Goal: Information Seeking & Learning: Learn about a topic

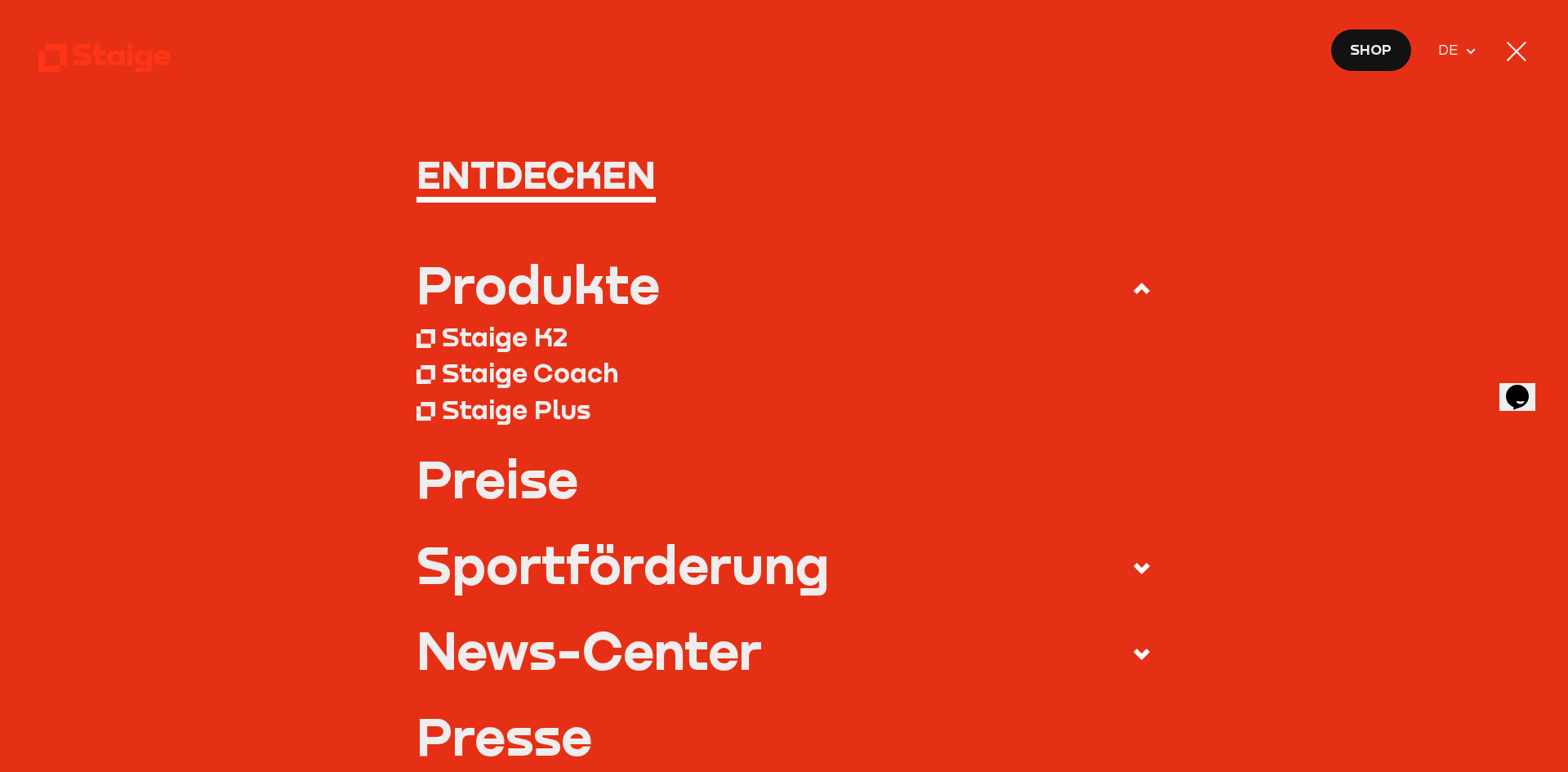
scroll to position [163, 0]
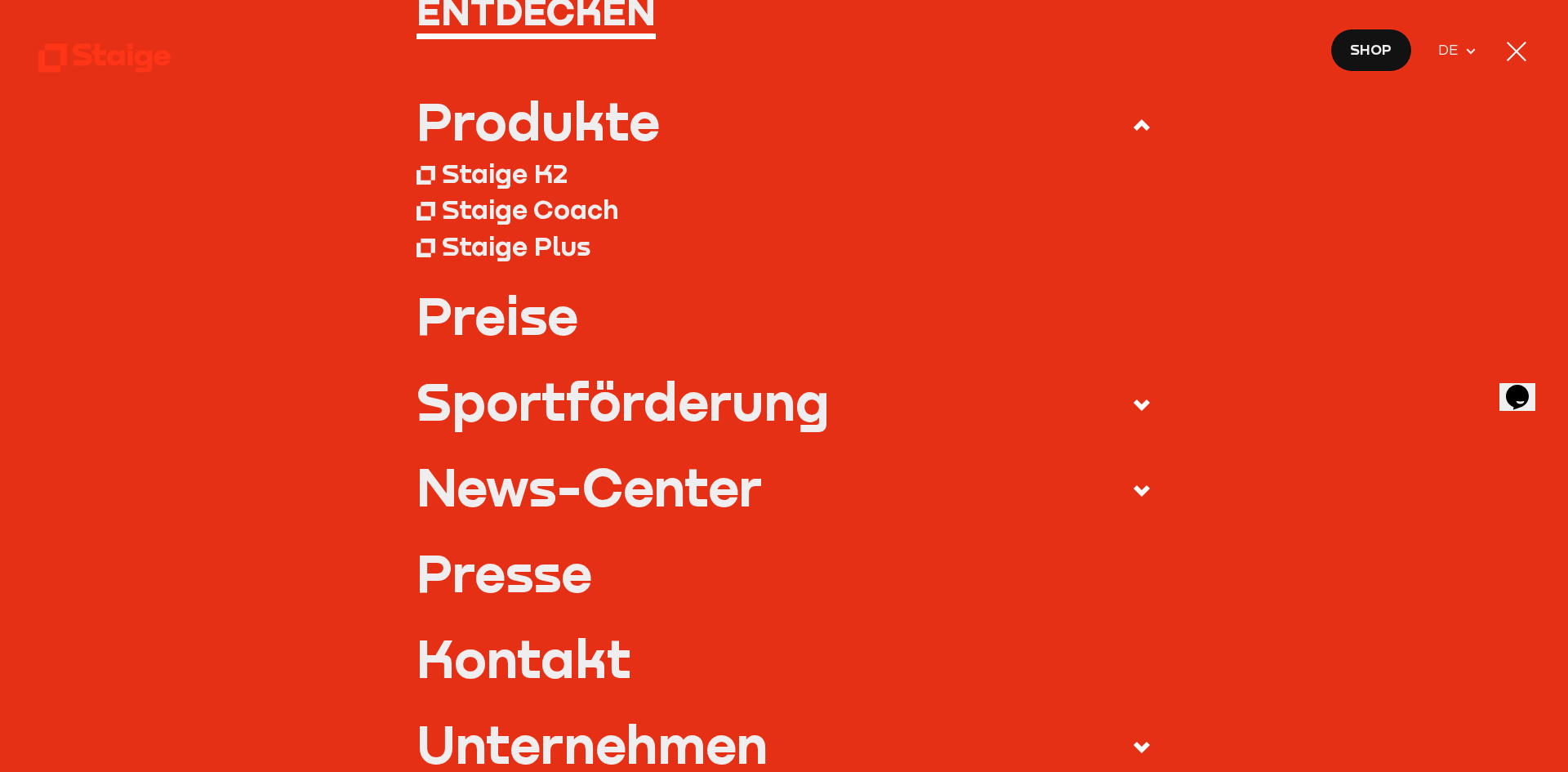
click at [1132, 485] on icon at bounding box center [1141, 490] width 19 height 19
click at [0, 0] on input "News-Center" at bounding box center [0, 0] width 0 height 0
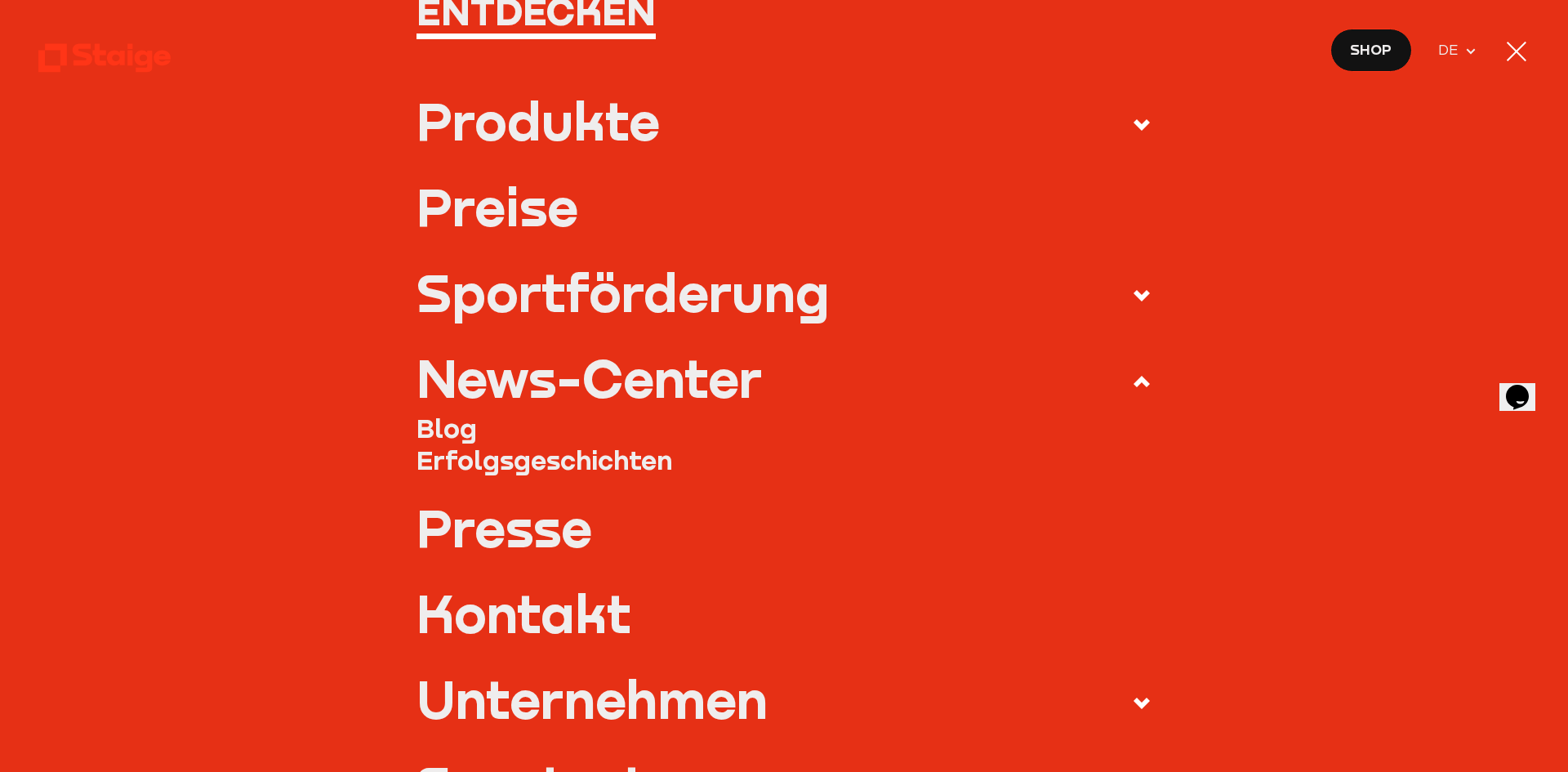
click at [1132, 289] on icon at bounding box center [1141, 295] width 19 height 19
click at [0, 0] on input "Sportförderung" at bounding box center [0, 0] width 0 height 0
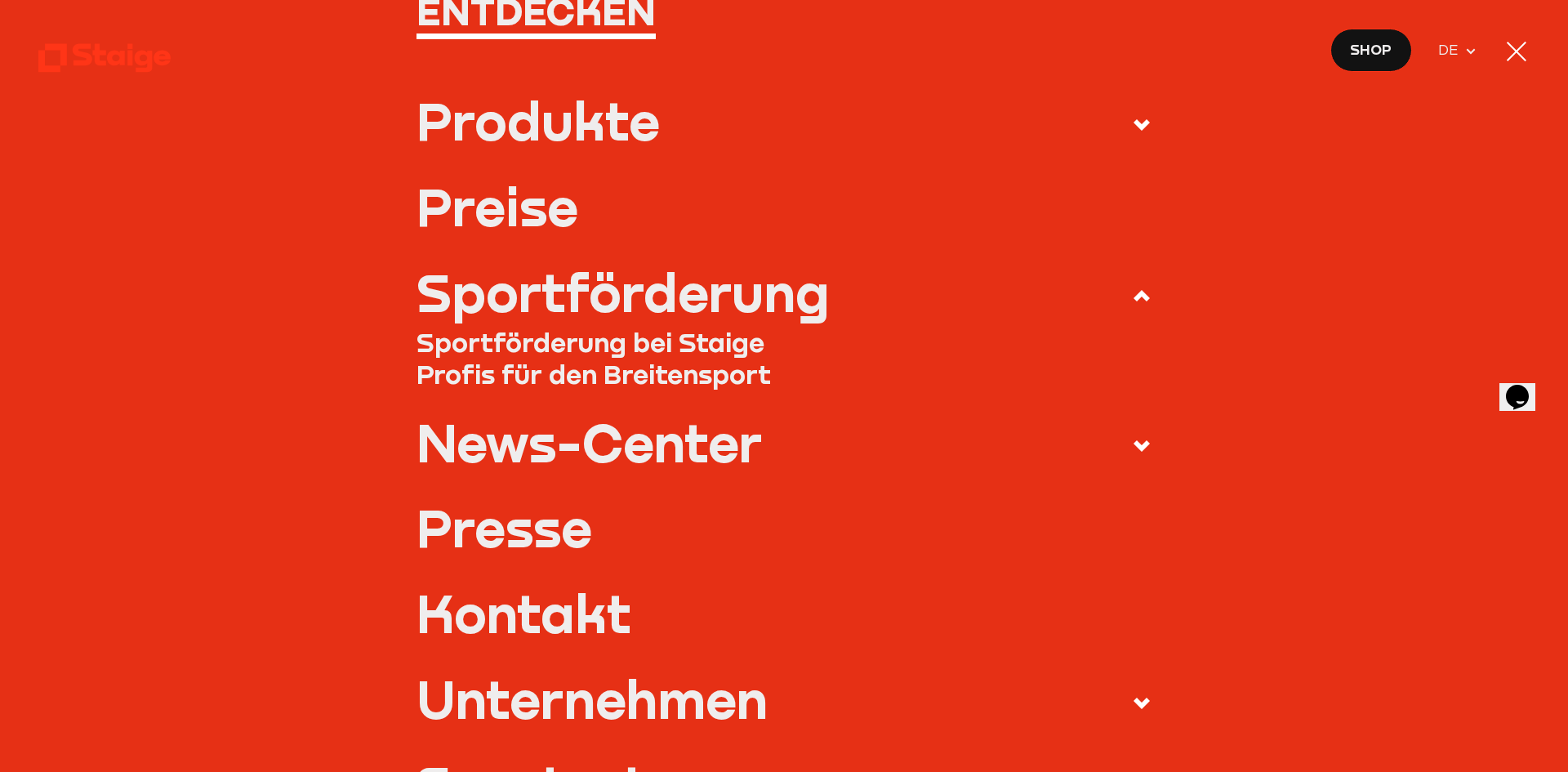
click at [1142, 125] on icon at bounding box center [1141, 124] width 19 height 19
click at [0, 0] on input "Produkte" at bounding box center [0, 0] width 0 height 0
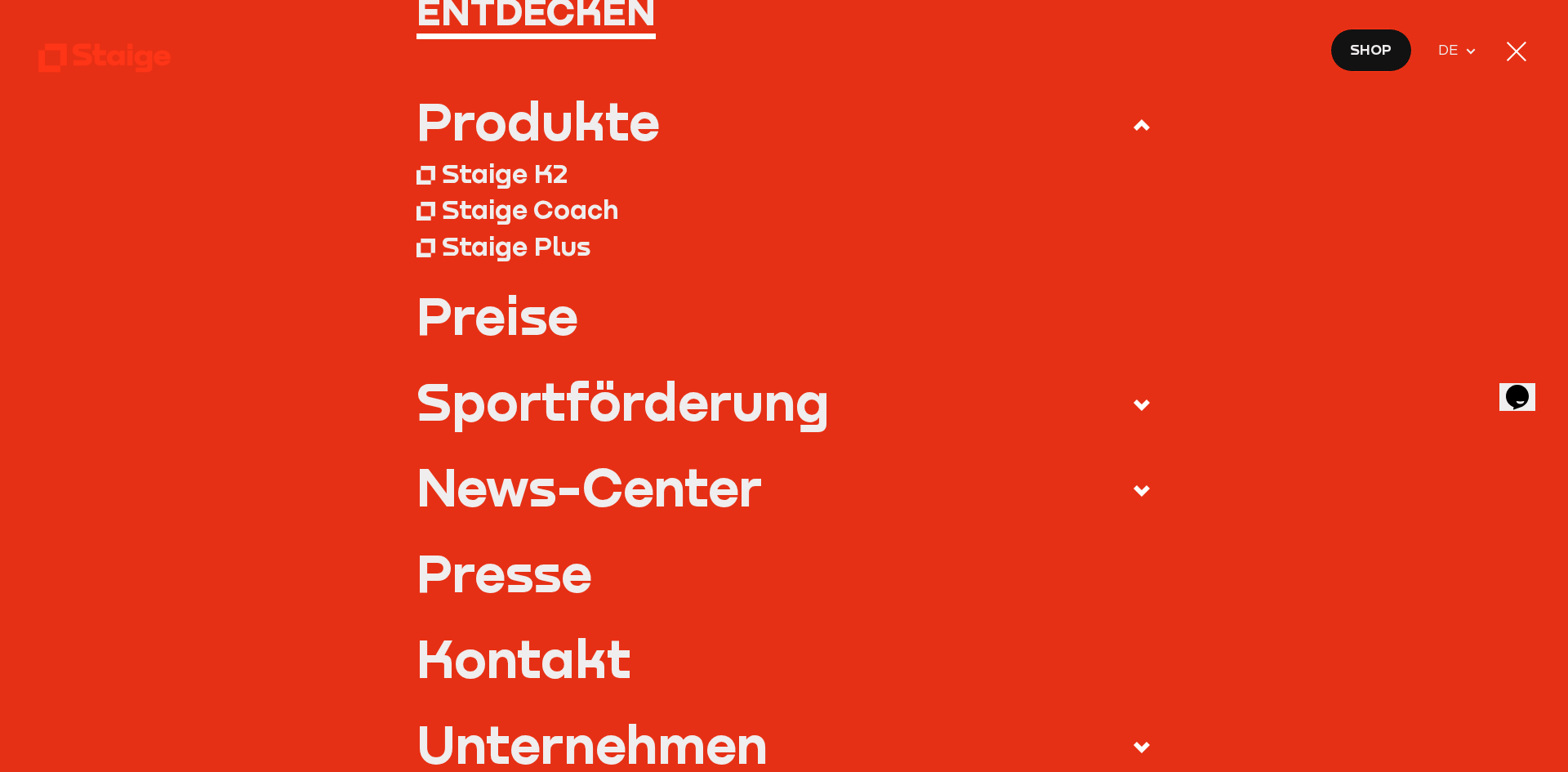
click at [536, 164] on div "Staige K2" at bounding box center [504, 173] width 126 height 33
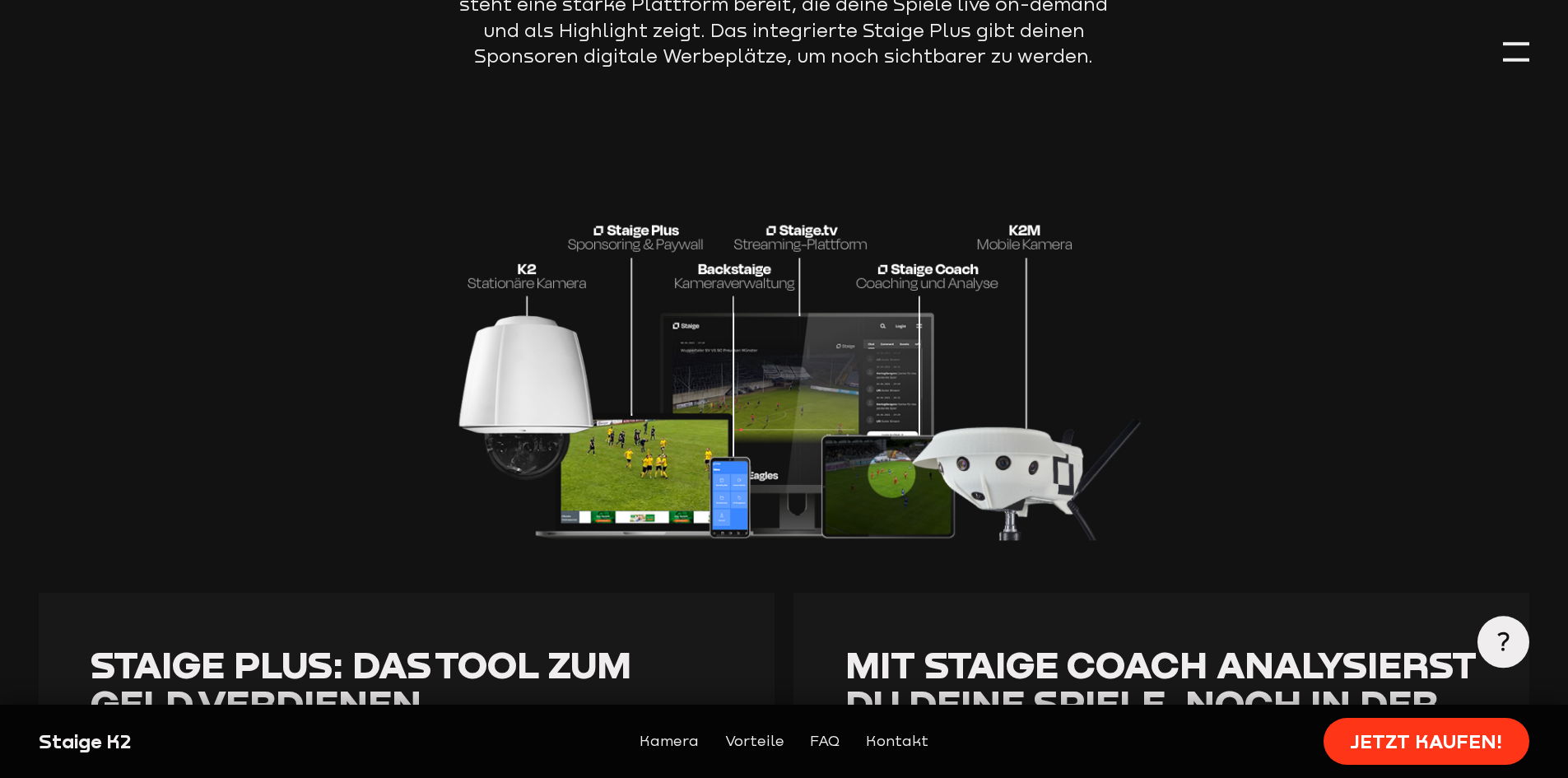
scroll to position [3313, 0]
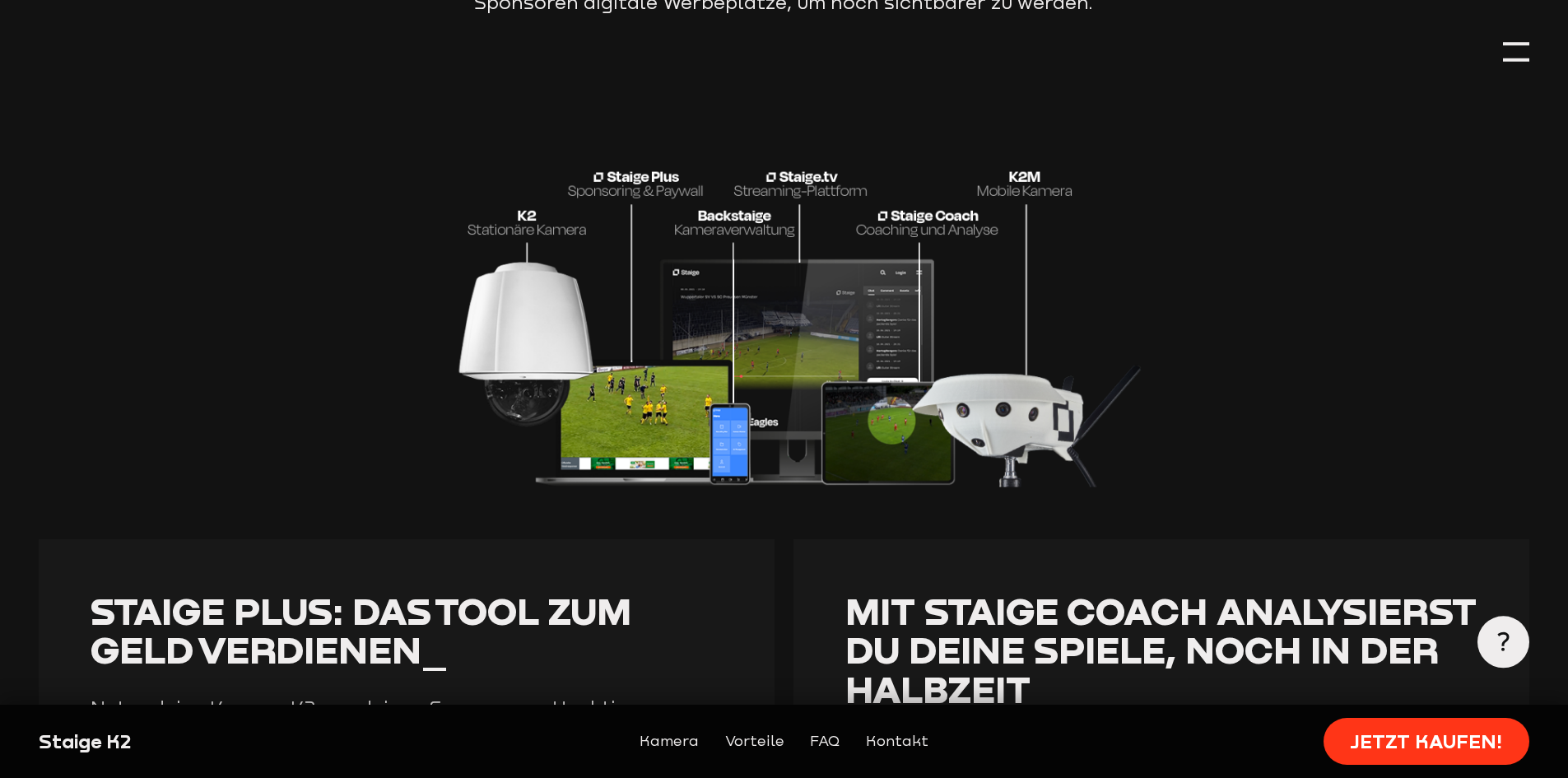
click at [656, 381] on img at bounding box center [784, 278] width 735 height 420
click at [1514, 40] on div at bounding box center [1515, 52] width 26 height 26
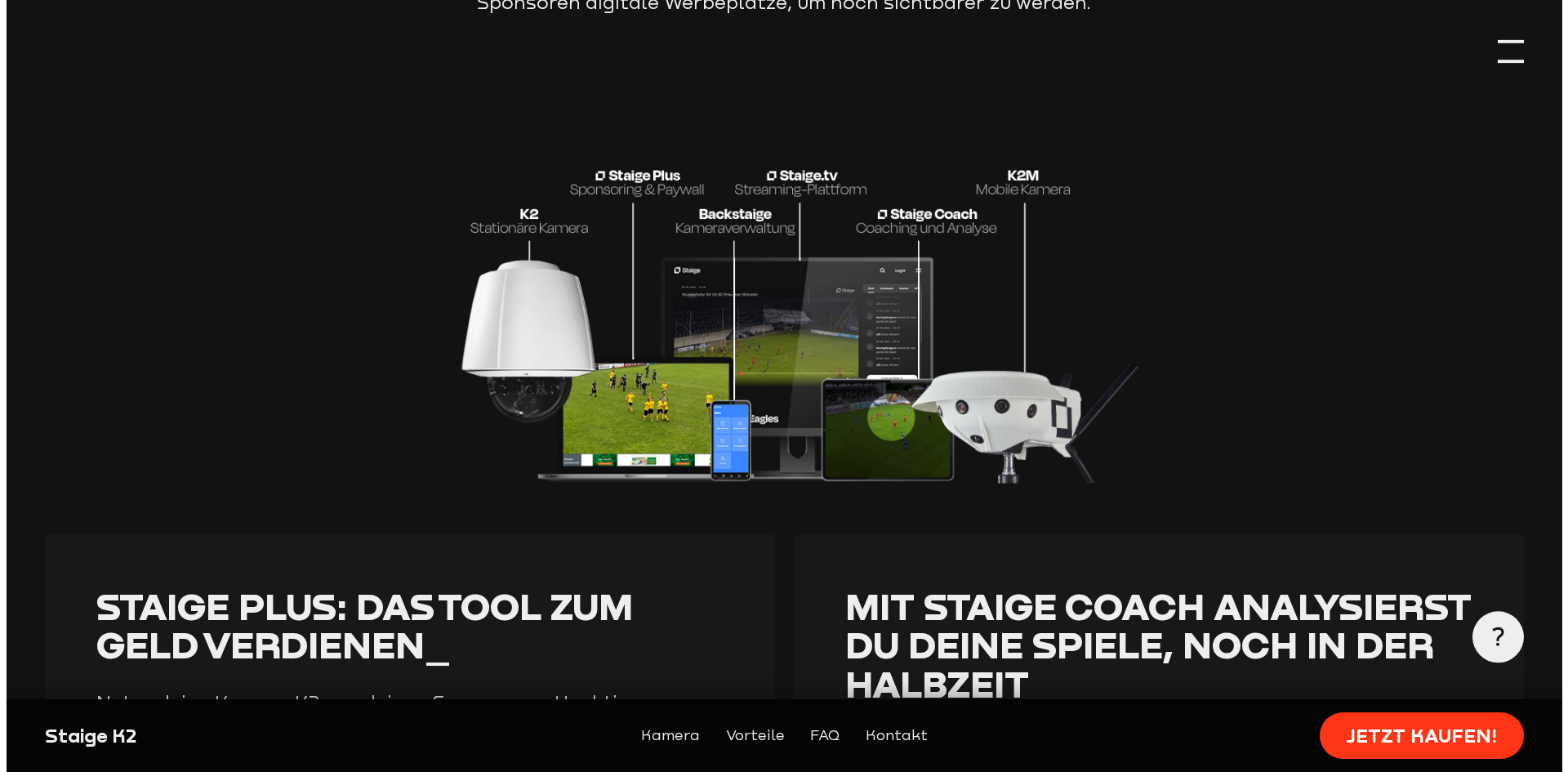
scroll to position [3295, 0]
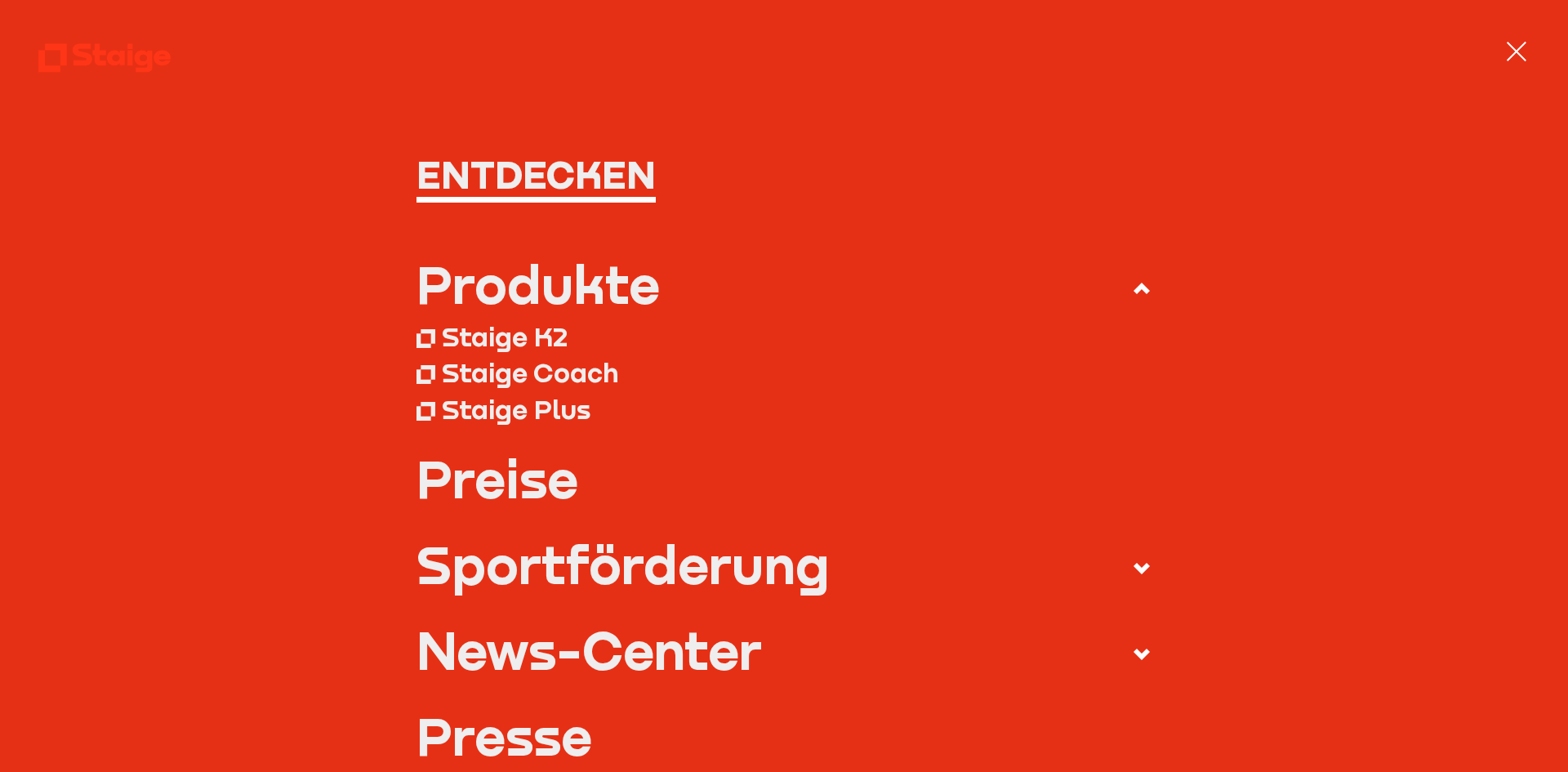
click at [1535, 52] on nav "Entdecken Produkte Staige K2 Staige Coach Staige Plus Preise Blog FAQ" at bounding box center [784, 386] width 1568 height 772
click at [1523, 52] on div at bounding box center [1517, 51] width 26 height 26
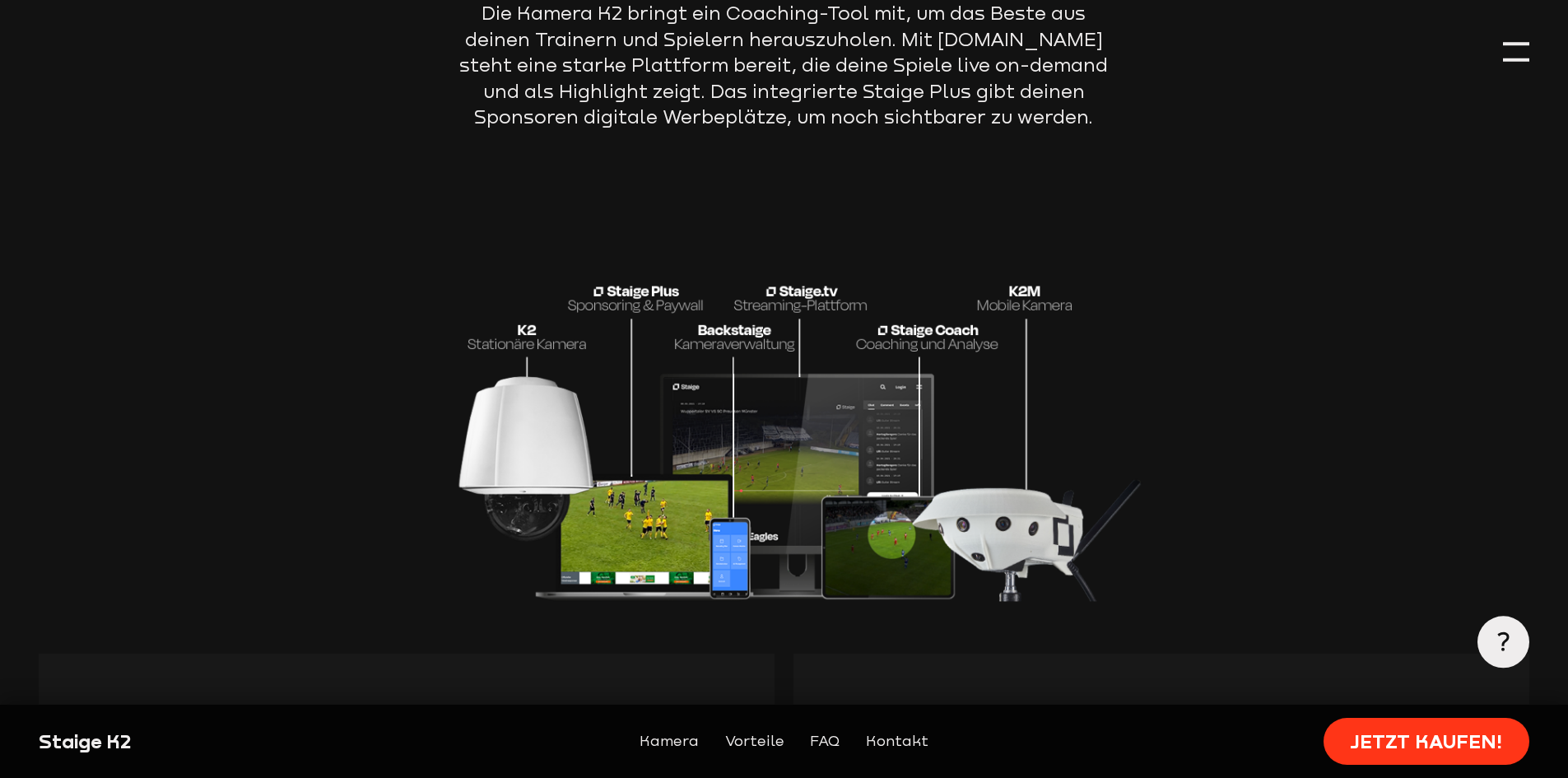
scroll to position [3208, 0]
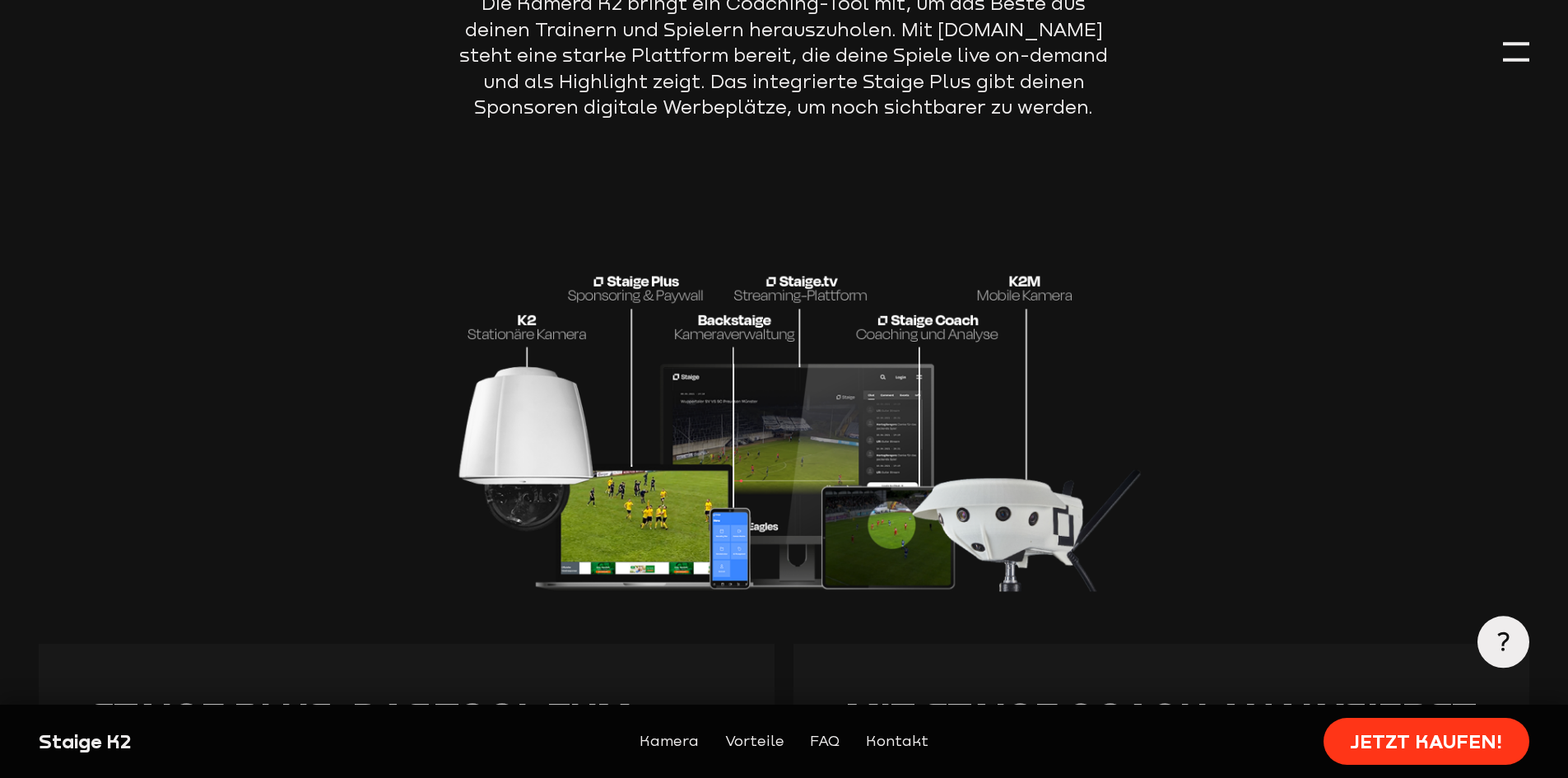
click at [643, 516] on img at bounding box center [784, 382] width 735 height 420
